Goal: Find specific page/section: Find specific page/section

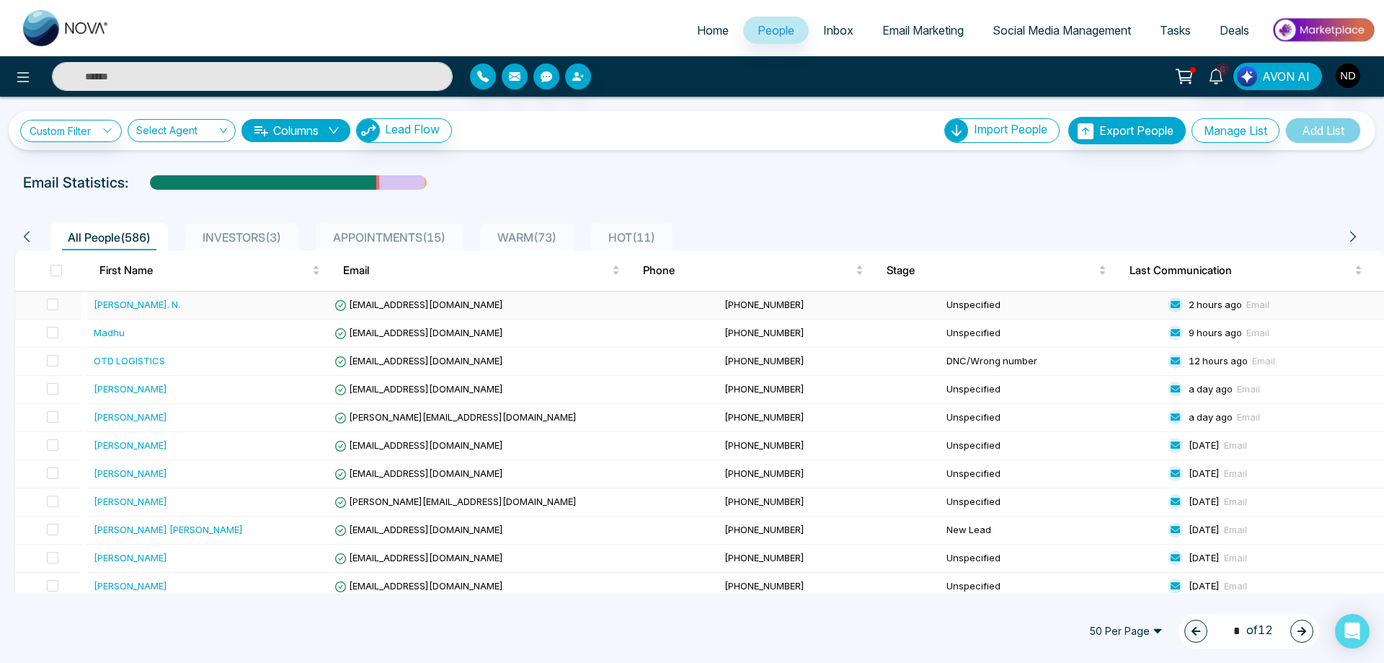
click at [107, 304] on div "[PERSON_NAME]. N." at bounding box center [137, 304] width 87 height 14
